Goal: Transaction & Acquisition: Purchase product/service

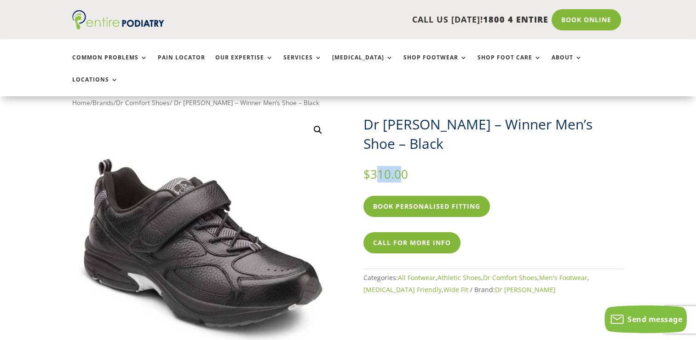
drag, startPoint x: 386, startPoint y: 132, endPoint x: 410, endPoint y: 128, distance: 24.2
click at [410, 168] on p "$ 310.00" at bounding box center [493, 174] width 261 height 12
click at [424, 168] on p "$ 310.00" at bounding box center [493, 174] width 261 height 12
click at [372, 166] on bdi "$ 310.00" at bounding box center [385, 174] width 45 height 17
drag, startPoint x: 378, startPoint y: 130, endPoint x: 405, endPoint y: 130, distance: 26.7
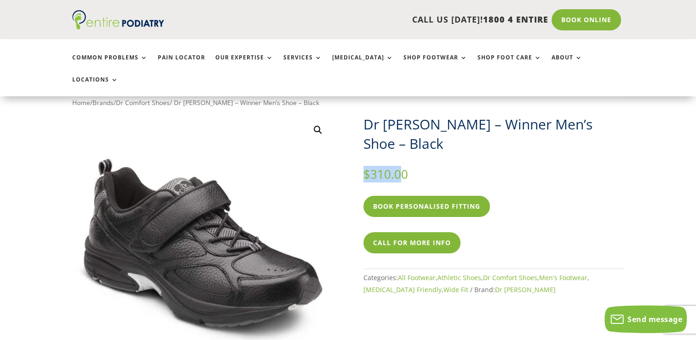
click at [402, 166] on bdi "$ 310.00" at bounding box center [385, 174] width 45 height 17
click at [406, 166] on bdi "$ 310.00" at bounding box center [385, 174] width 45 height 17
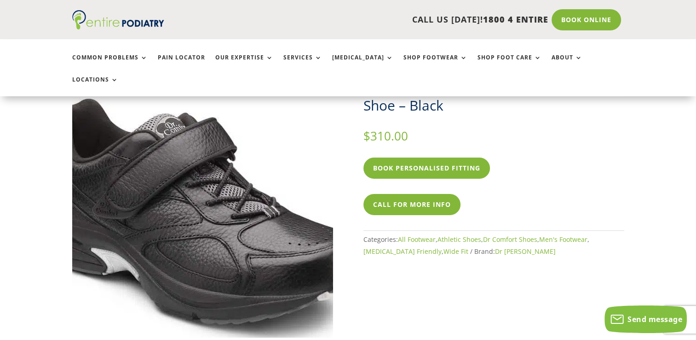
scroll to position [75, 0]
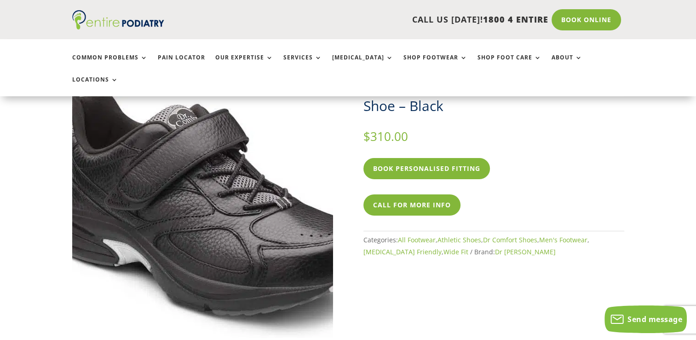
click at [196, 195] on img at bounding box center [209, 200] width 368 height 368
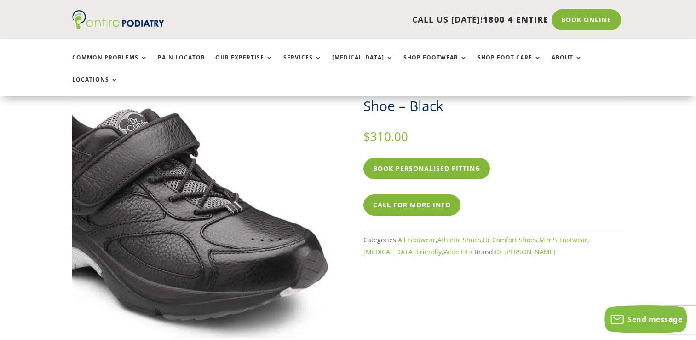
click at [306, 191] on img at bounding box center [160, 205] width 368 height 368
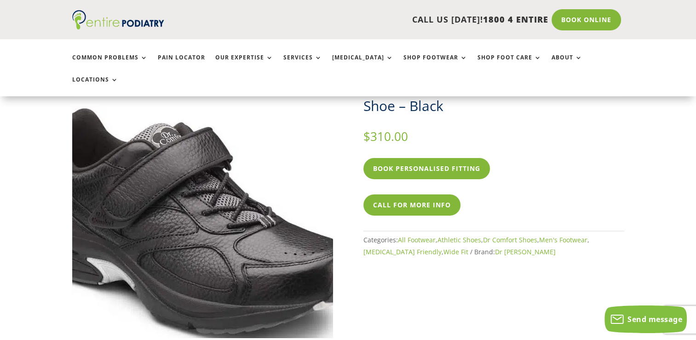
click at [226, 158] on img at bounding box center [193, 219] width 368 height 368
